Goal: Find specific page/section: Find specific page/section

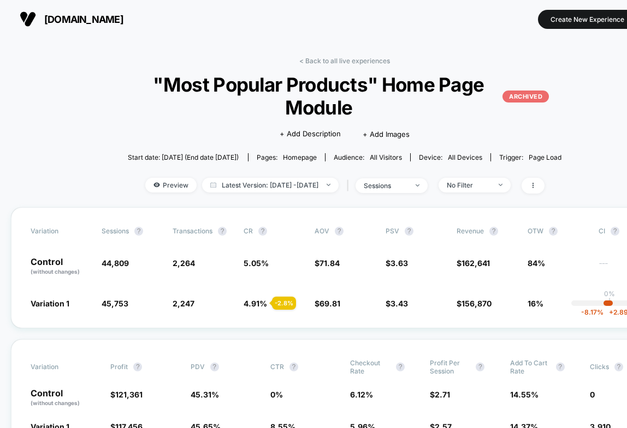
click at [362, 65] on div "< Back to all live experiences "Most Popular Products" Home Page Module ARCHIVE…" at bounding box center [344, 132] width 454 height 151
click at [358, 65] on div "< Back to all live experiences "Most Popular Products" Home Page Module ARCHIVE…" at bounding box center [344, 132] width 454 height 151
click at [357, 63] on link "< Back to all live experiences" at bounding box center [344, 61] width 91 height 8
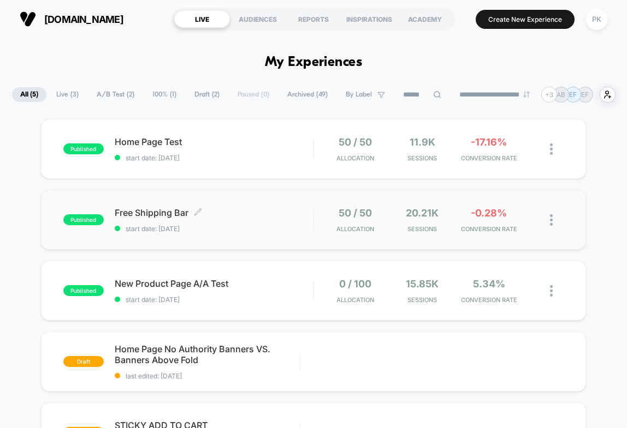
click at [159, 213] on span "Free Shipping Bar Click to edit experience details" at bounding box center [214, 212] width 199 height 11
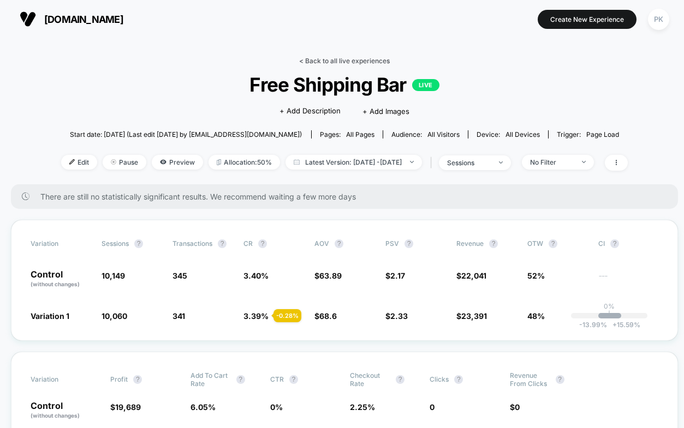
click at [338, 61] on link "< Back to all live experiences" at bounding box center [344, 61] width 91 height 8
